Goal: Task Accomplishment & Management: Use online tool/utility

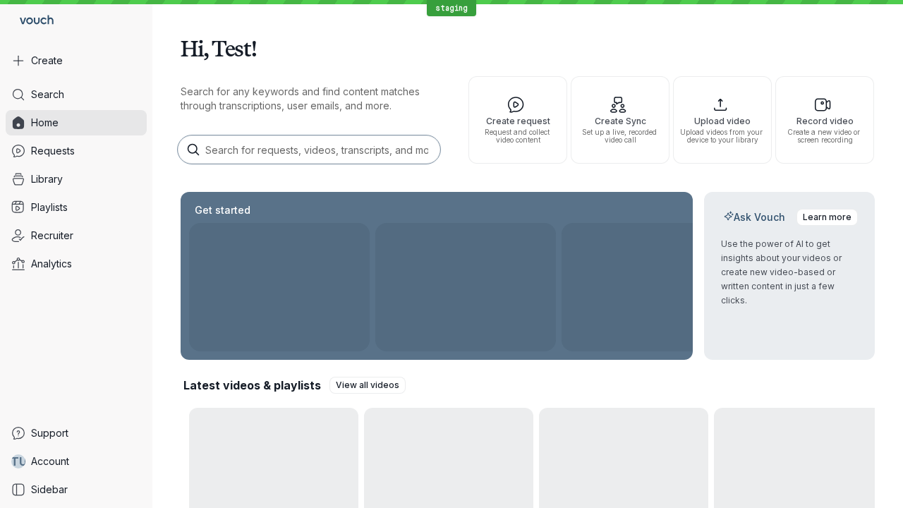
click at [76, 61] on button "Create" at bounding box center [76, 60] width 141 height 25
